Goal: Browse casually: Explore the website without a specific task or goal

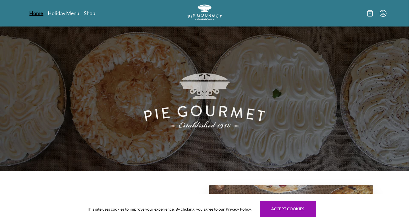
click at [38, 13] on link "Home" at bounding box center [37, 13] width 14 height 7
click at [90, 14] on link "Shop" at bounding box center [89, 13] width 11 height 7
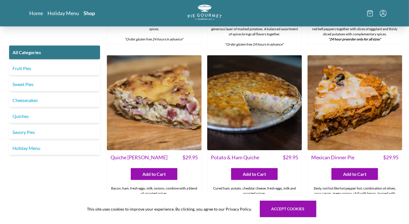
scroll to position [597, 0]
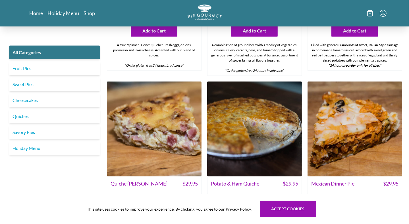
click at [343, 122] on img at bounding box center [355, 128] width 95 height 95
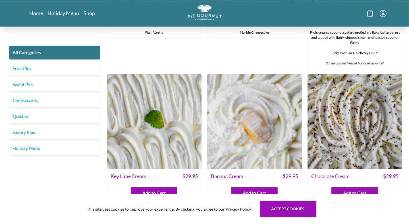
scroll to position [1110, 0]
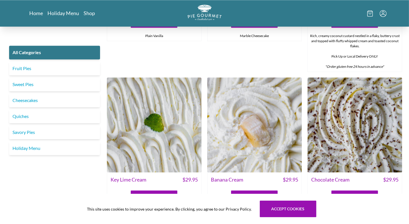
click at [358, 112] on img at bounding box center [355, 124] width 95 height 95
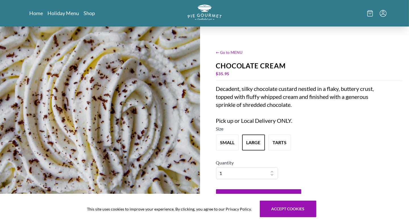
click at [230, 52] on span "← Go to MENU" at bounding box center [309, 52] width 187 height 6
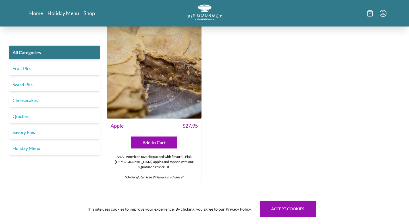
scroll to position [2039, 0]
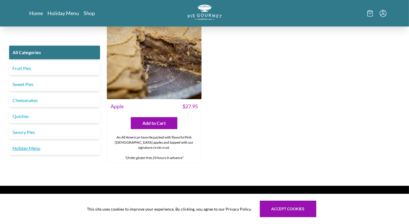
click at [45, 141] on link "Holiday Menu" at bounding box center [54, 148] width 91 height 14
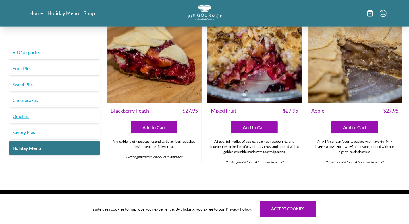
scroll to position [588, 0]
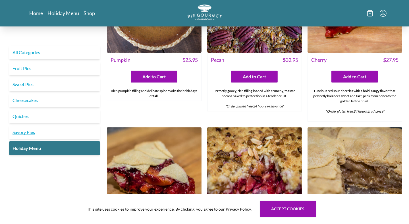
click at [31, 130] on link "Savory Pies" at bounding box center [54, 132] width 91 height 14
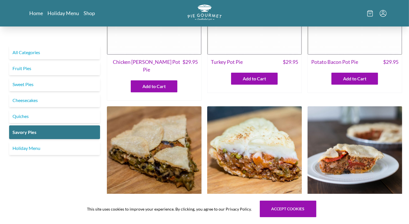
scroll to position [114, 0]
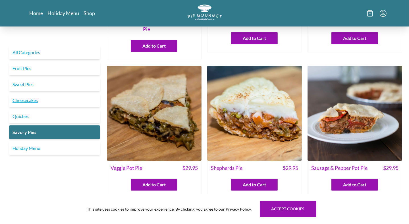
click at [43, 101] on link "Cheesecakes" at bounding box center [54, 100] width 91 height 14
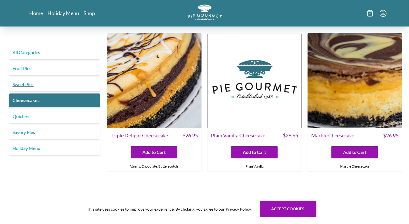
click at [44, 88] on link "Sweet Pies" at bounding box center [54, 84] width 91 height 14
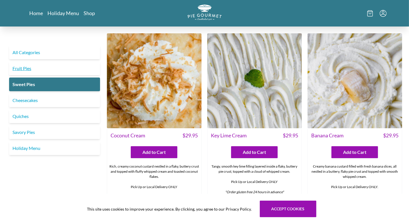
click at [54, 72] on link "Fruit Pies" at bounding box center [54, 68] width 91 height 14
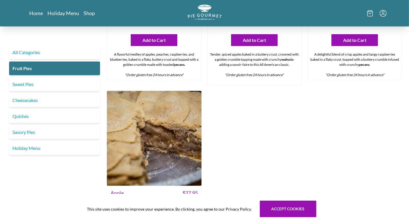
scroll to position [404, 0]
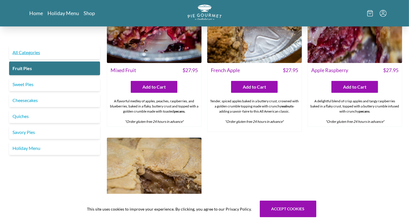
click at [48, 53] on link "All Categories" at bounding box center [54, 53] width 91 height 14
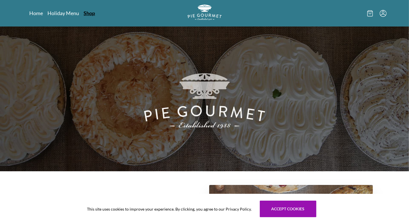
click at [89, 13] on link "Shop" at bounding box center [89, 13] width 11 height 7
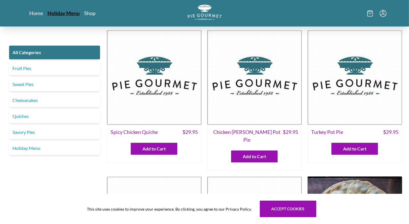
click at [65, 12] on link "Holiday Menu" at bounding box center [64, 13] width 32 height 7
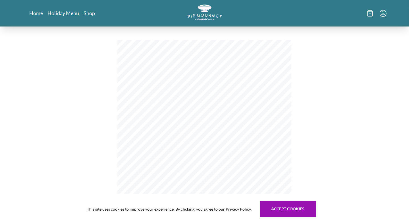
click at [370, 13] on icon at bounding box center [371, 13] width 6 height 6
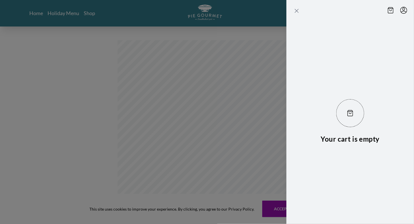
click at [296, 11] on icon "Close panel" at bounding box center [296, 10] width 3 height 3
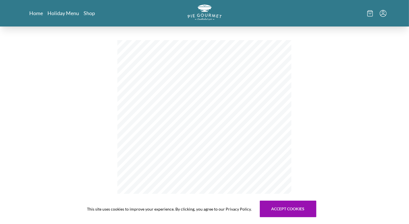
click at [383, 13] on icon "Menu" at bounding box center [383, 13] width 7 height 7
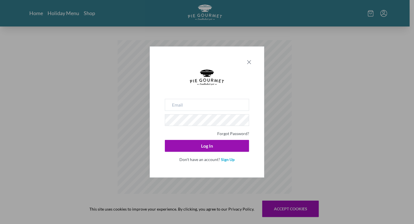
click at [250, 60] on icon "Close panel" at bounding box center [248, 61] width 3 height 3
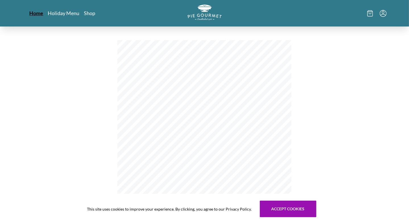
click at [32, 14] on link "Home" at bounding box center [37, 13] width 14 height 7
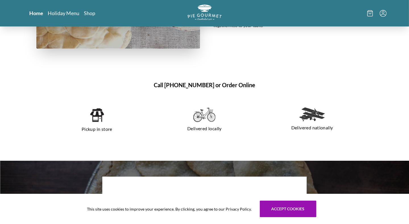
scroll to position [341, 0]
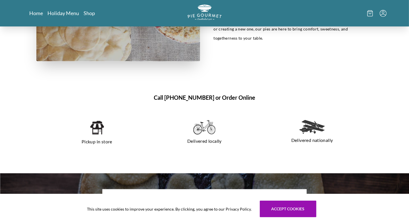
click at [203, 142] on p "Delivered locally" at bounding box center [205, 140] width 94 height 9
click at [204, 141] on p "Delivered locally" at bounding box center [205, 140] width 94 height 9
click at [208, 129] on img at bounding box center [204, 127] width 22 height 15
click at [209, 127] on img at bounding box center [204, 127] width 22 height 15
click at [98, 129] on img at bounding box center [97, 127] width 15 height 15
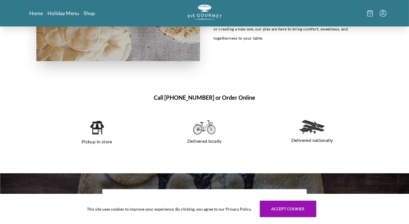
click at [308, 128] on img at bounding box center [313, 127] width 26 height 14
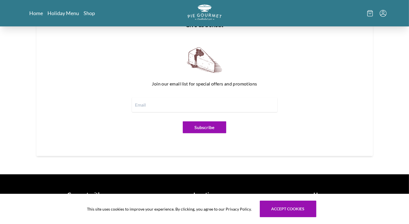
scroll to position [684, 0]
